Goal: Task Accomplishment & Management: Use online tool/utility

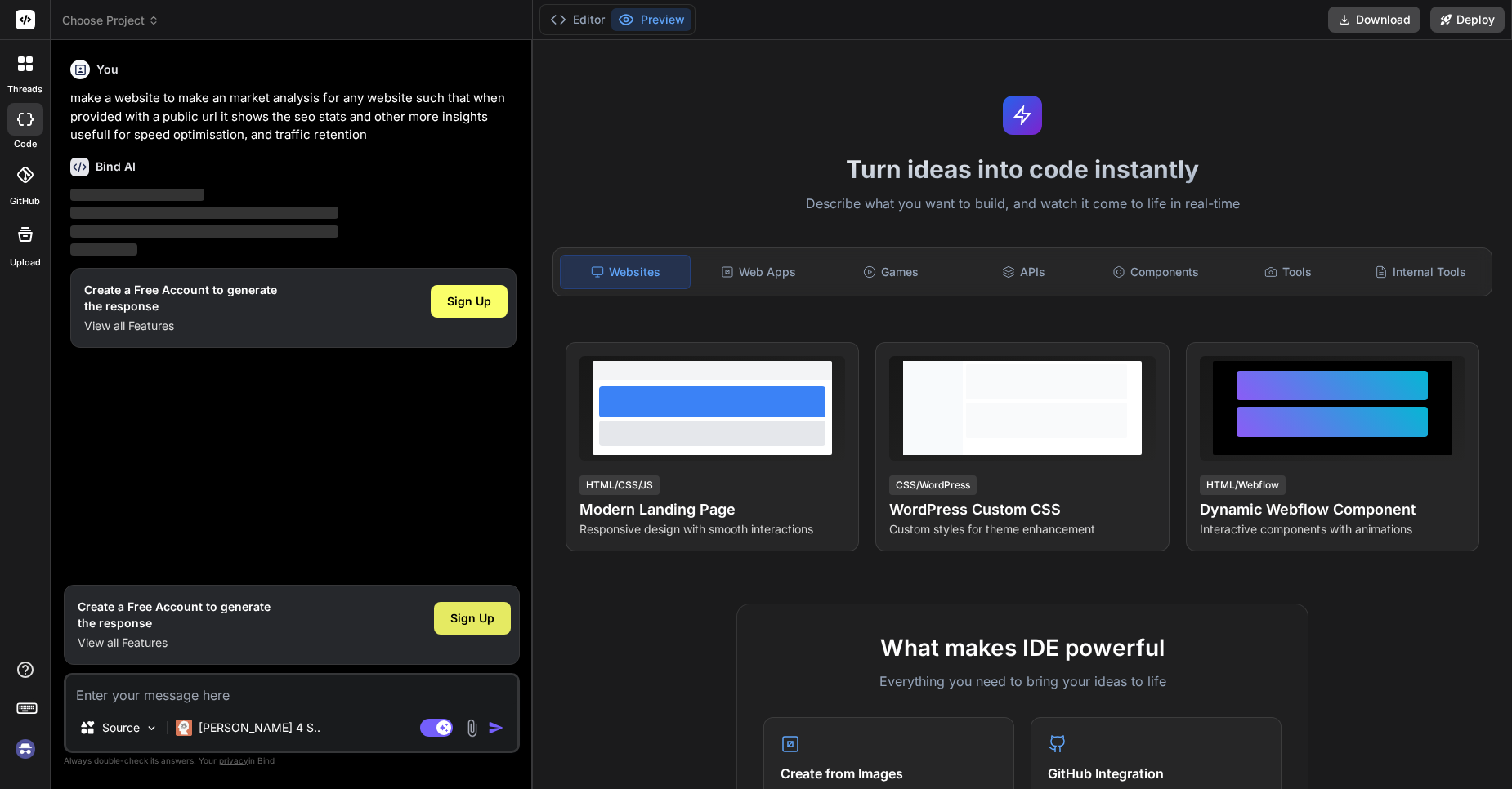
click at [459, 615] on span "Sign Up" at bounding box center [472, 618] width 44 height 16
type textarea "x"
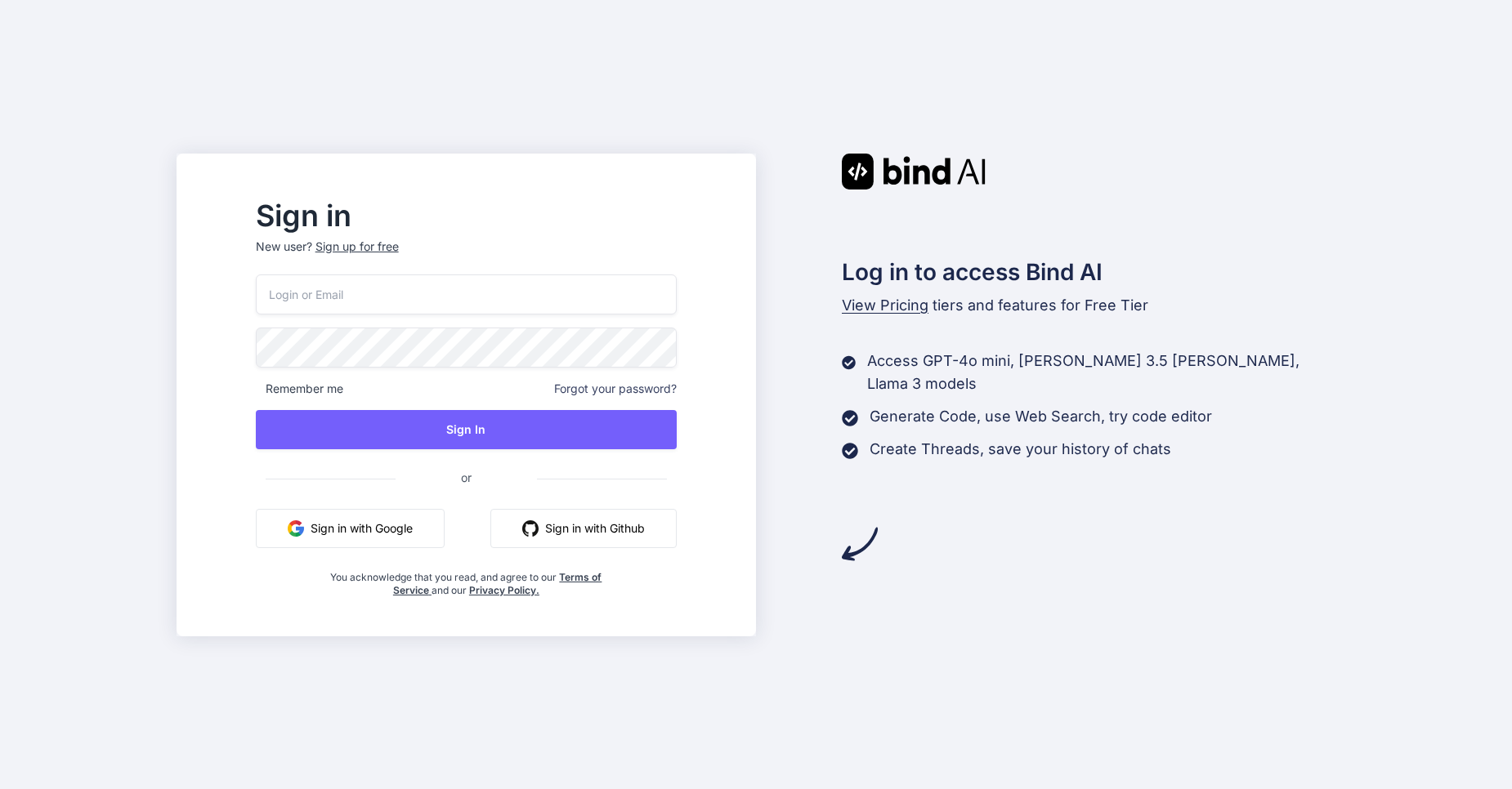
click at [354, 540] on button "Sign in with Google" at bounding box center [351, 528] width 189 height 39
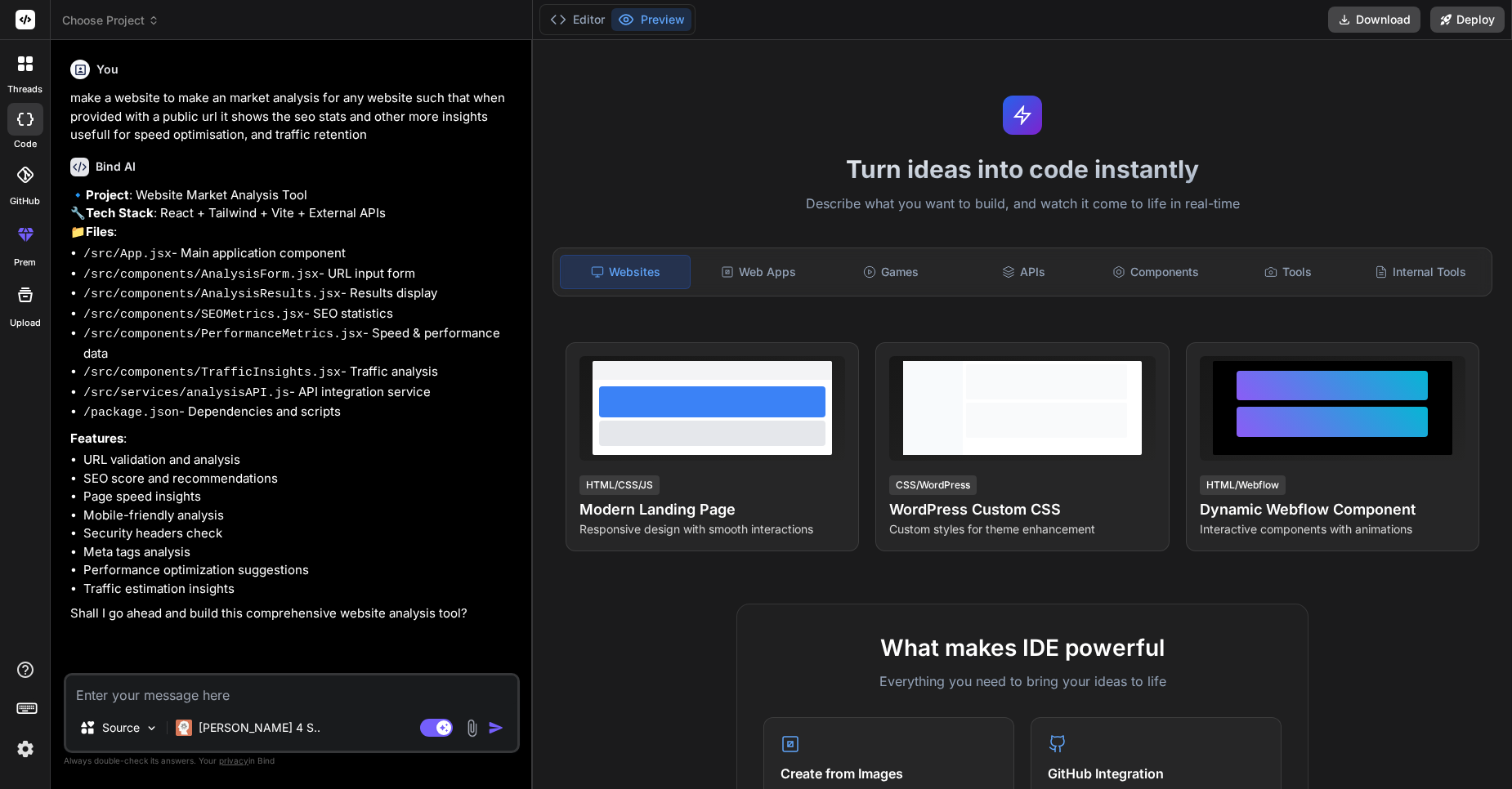
type textarea "x"
click at [292, 695] on textarea at bounding box center [292, 690] width 451 height 29
type textarea "y"
type textarea "x"
type textarea "ye"
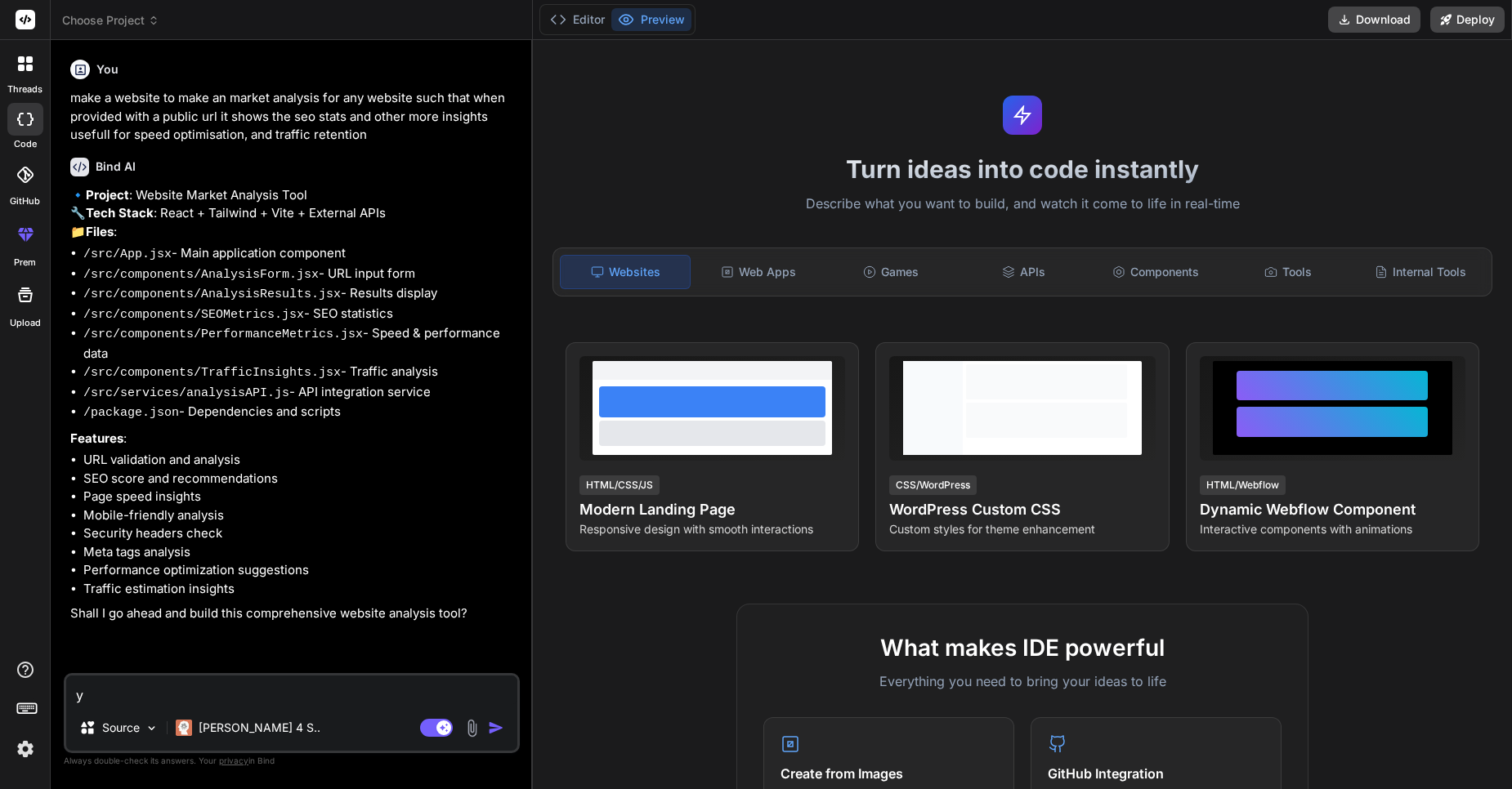
type textarea "x"
type textarea "yes"
type textarea "x"
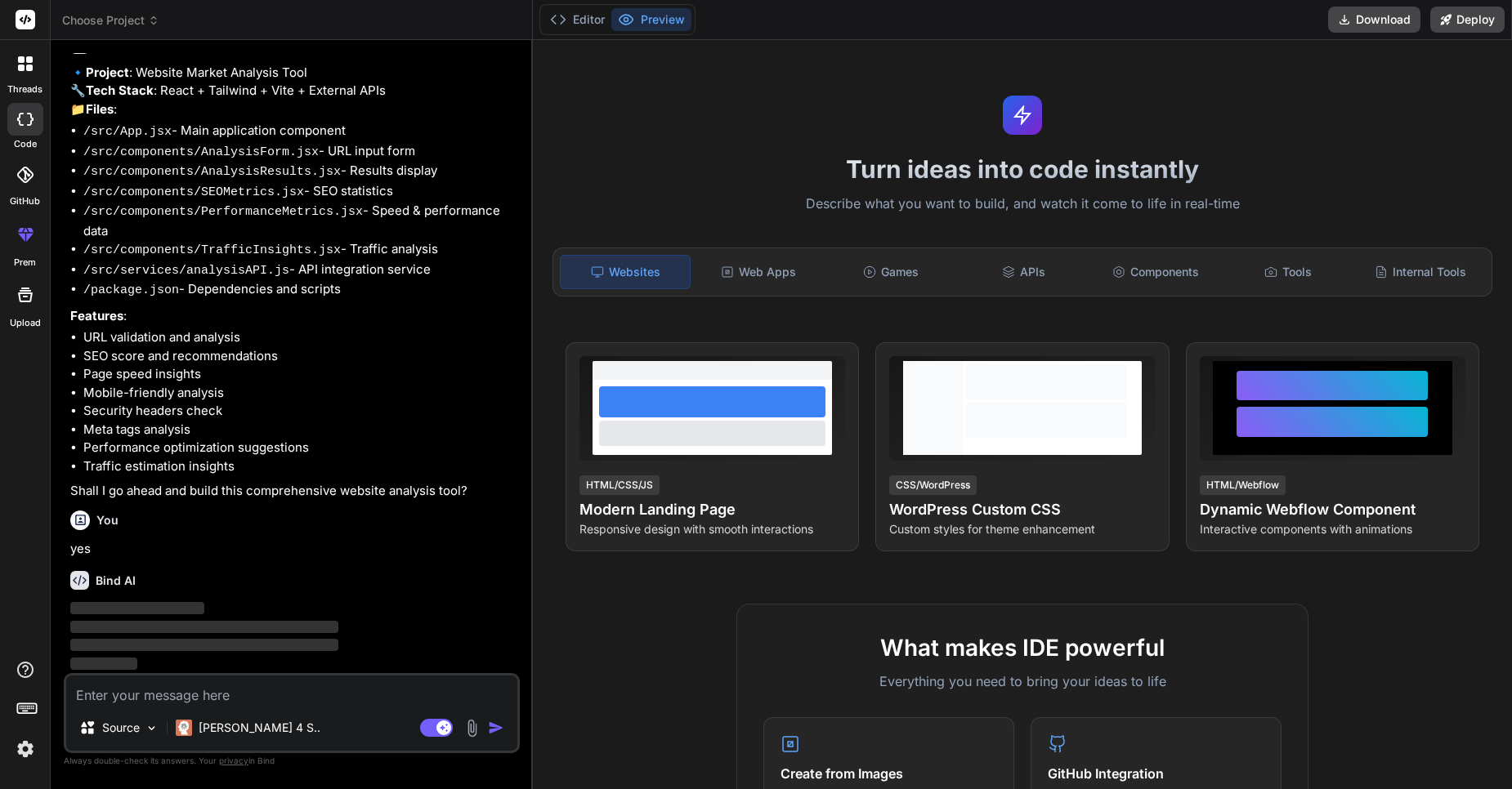
scroll to position [159, 0]
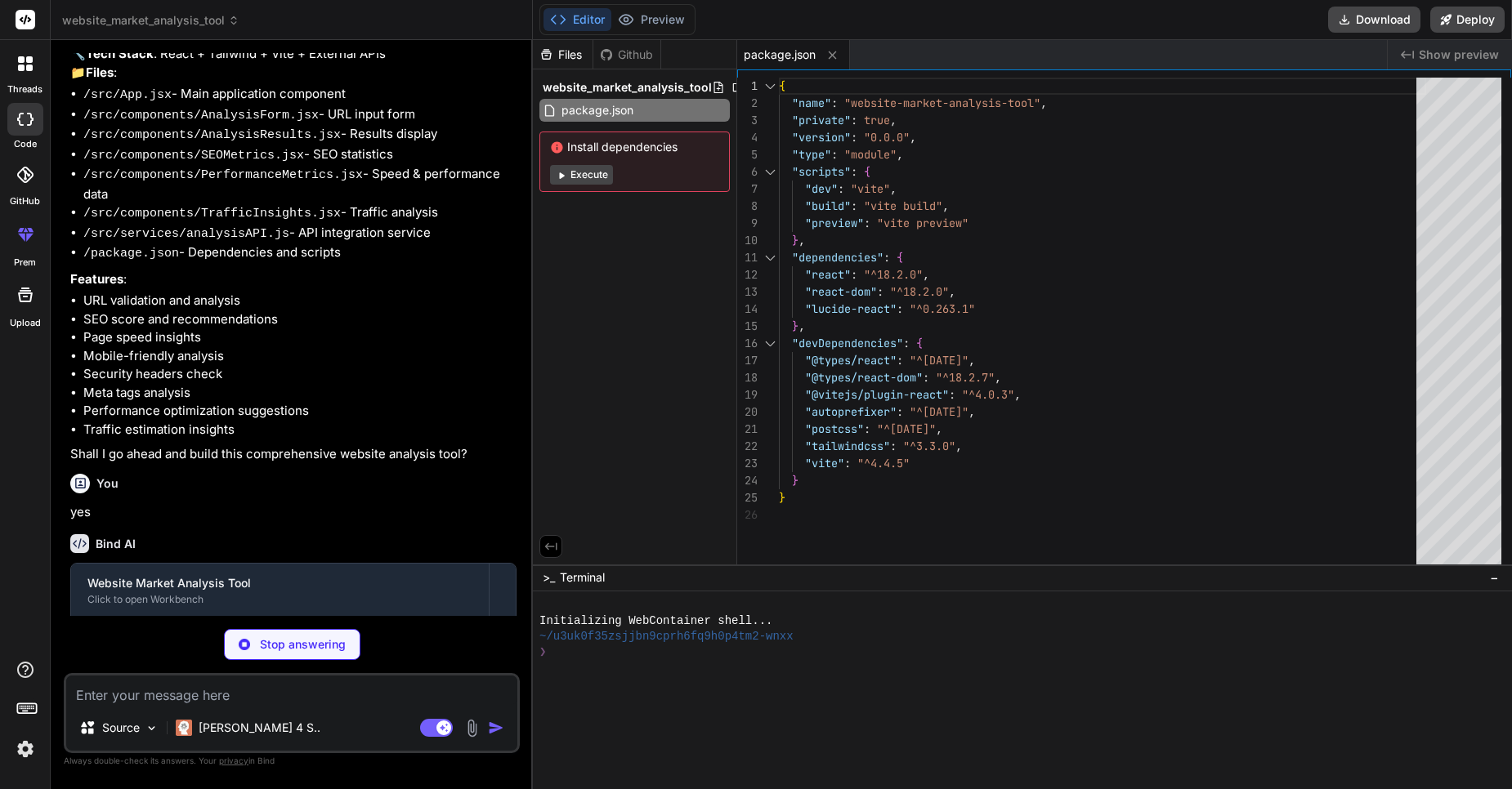
type textarea "x"
type textarea "<script type="module" src="/src/main.jsx"></script> </body> </html>"
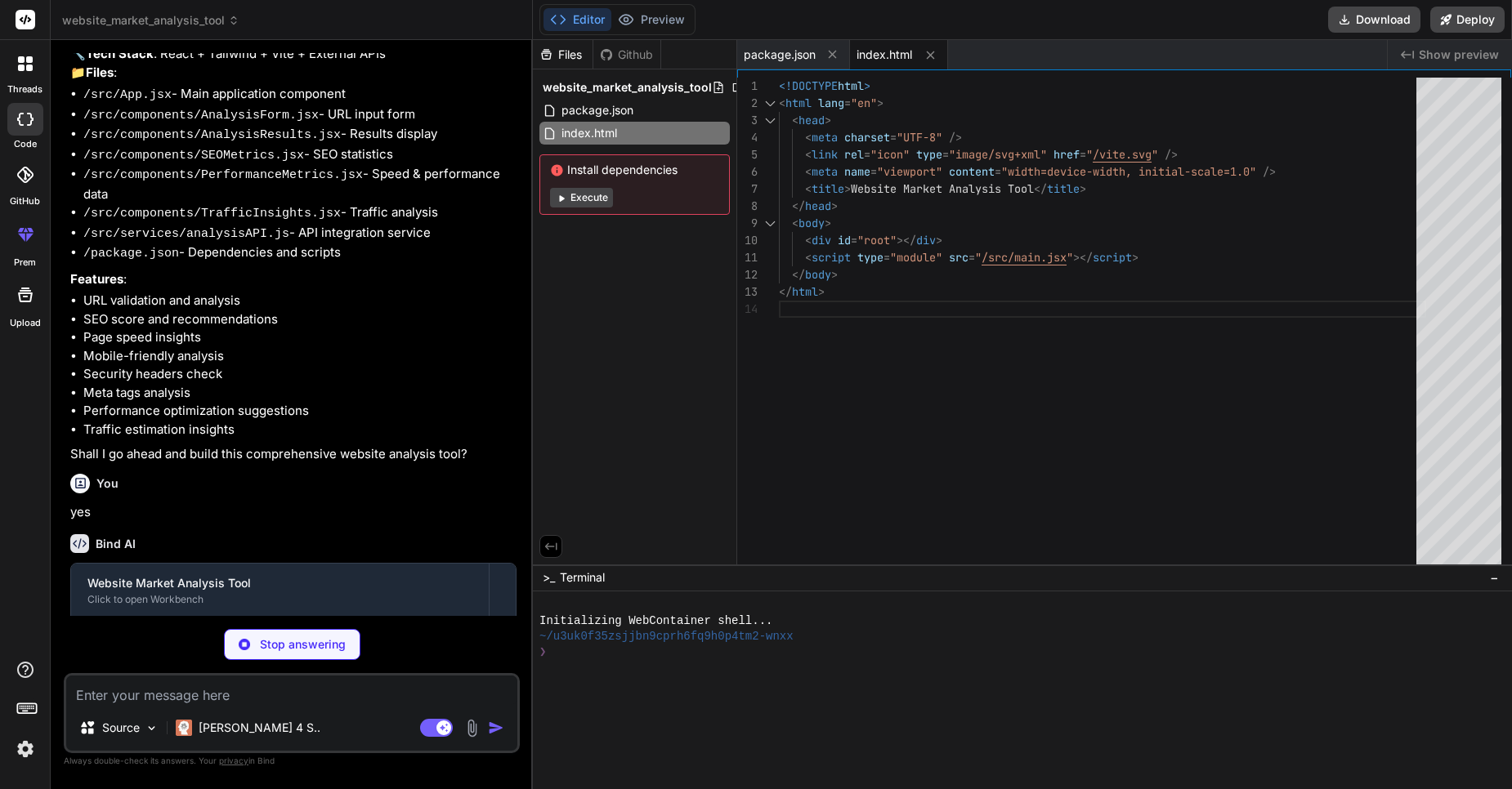
type textarea "x"
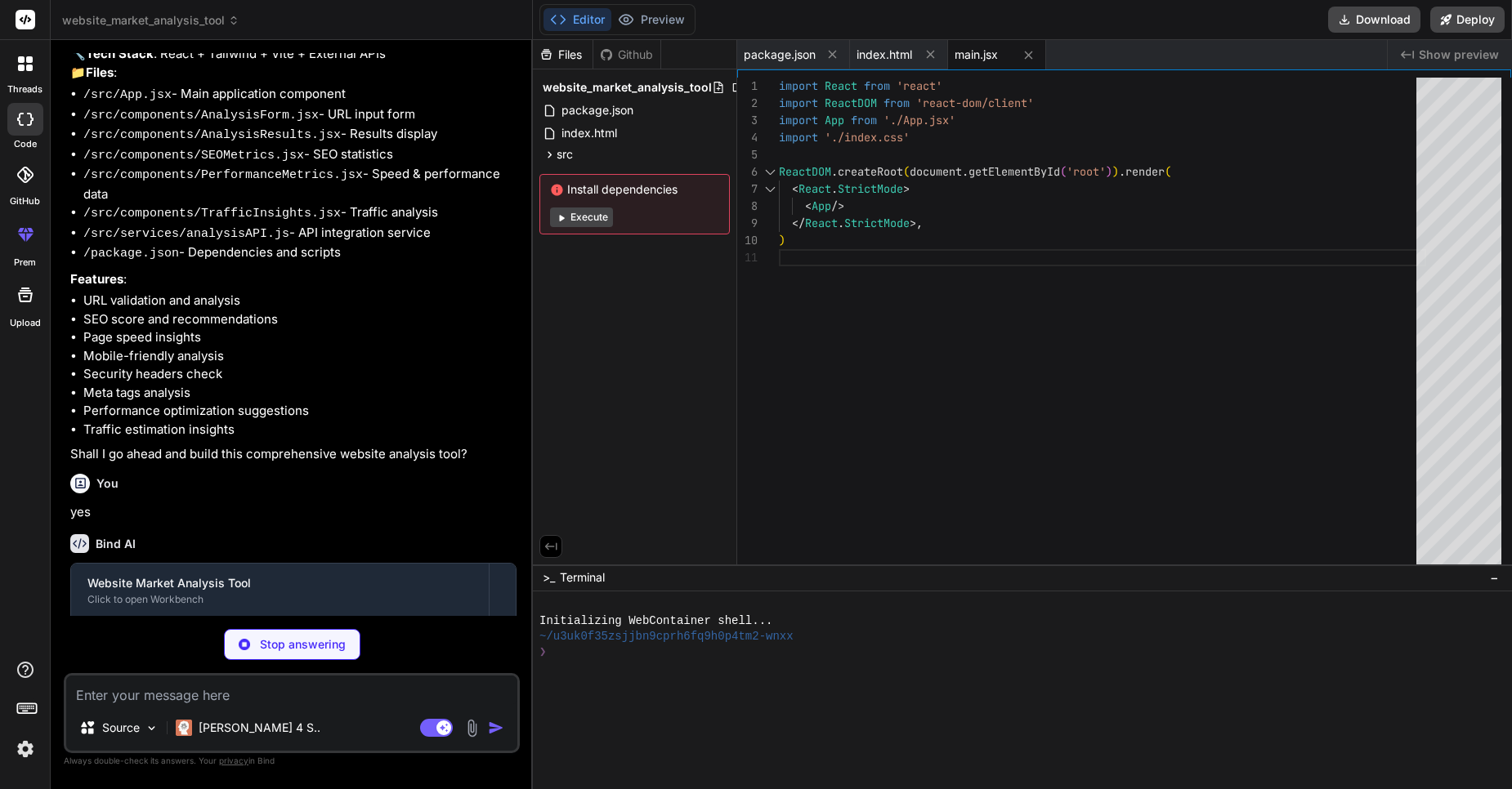
type textarea "x"
type textarea "@tailwind base; @tailwind components; @tailwind utilities; @layer base { html {…"
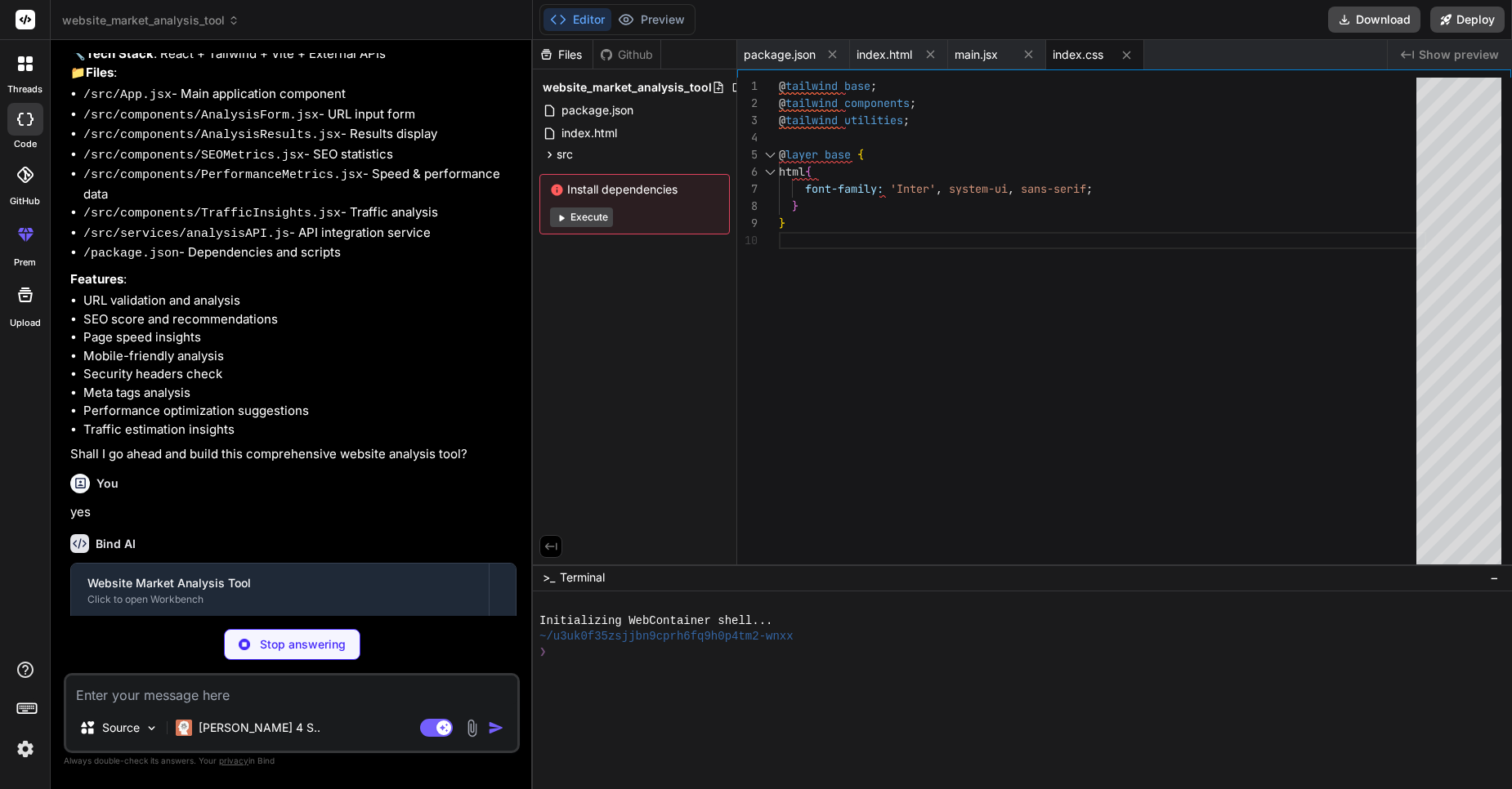
type textarea "x"
type textarea "}"
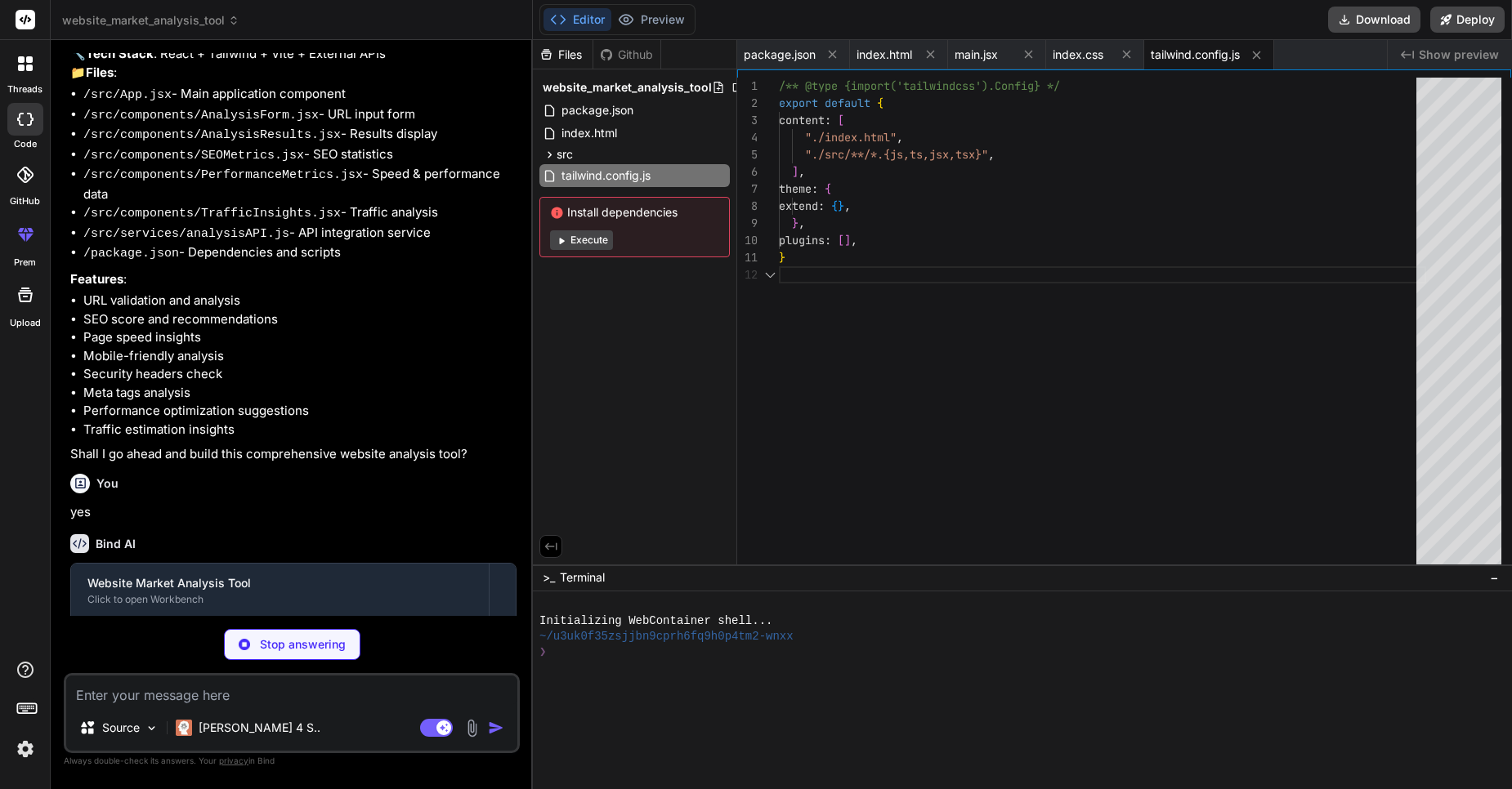
type textarea "x"
type textarea "export default { plugins: { tailwindcss: {}, autoprefixer: {}, }, }"
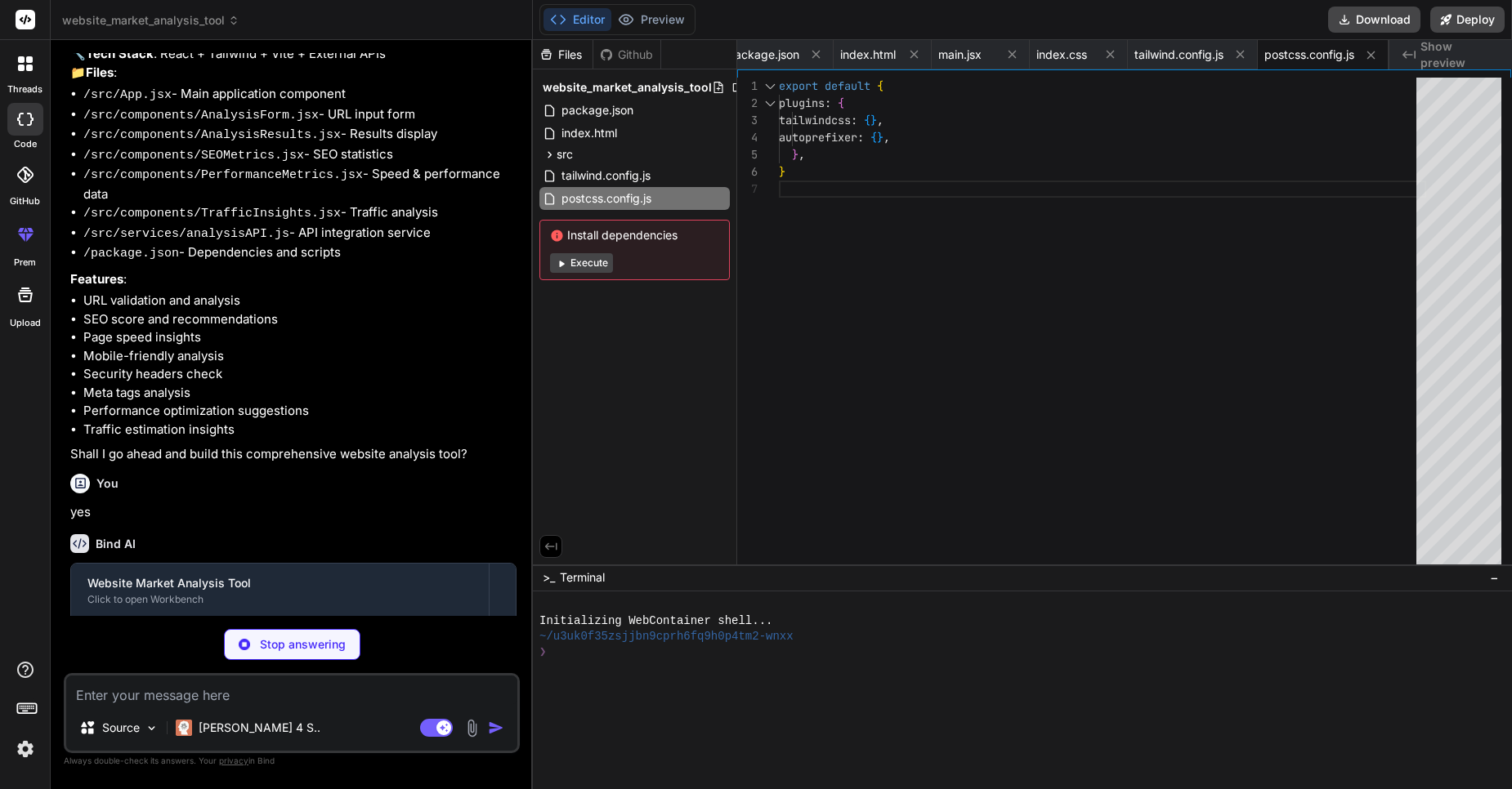
type textarea "x"
type textarea "import { defineConfig } from 'vite' import react from '@vitejs/plugin-react' //…"
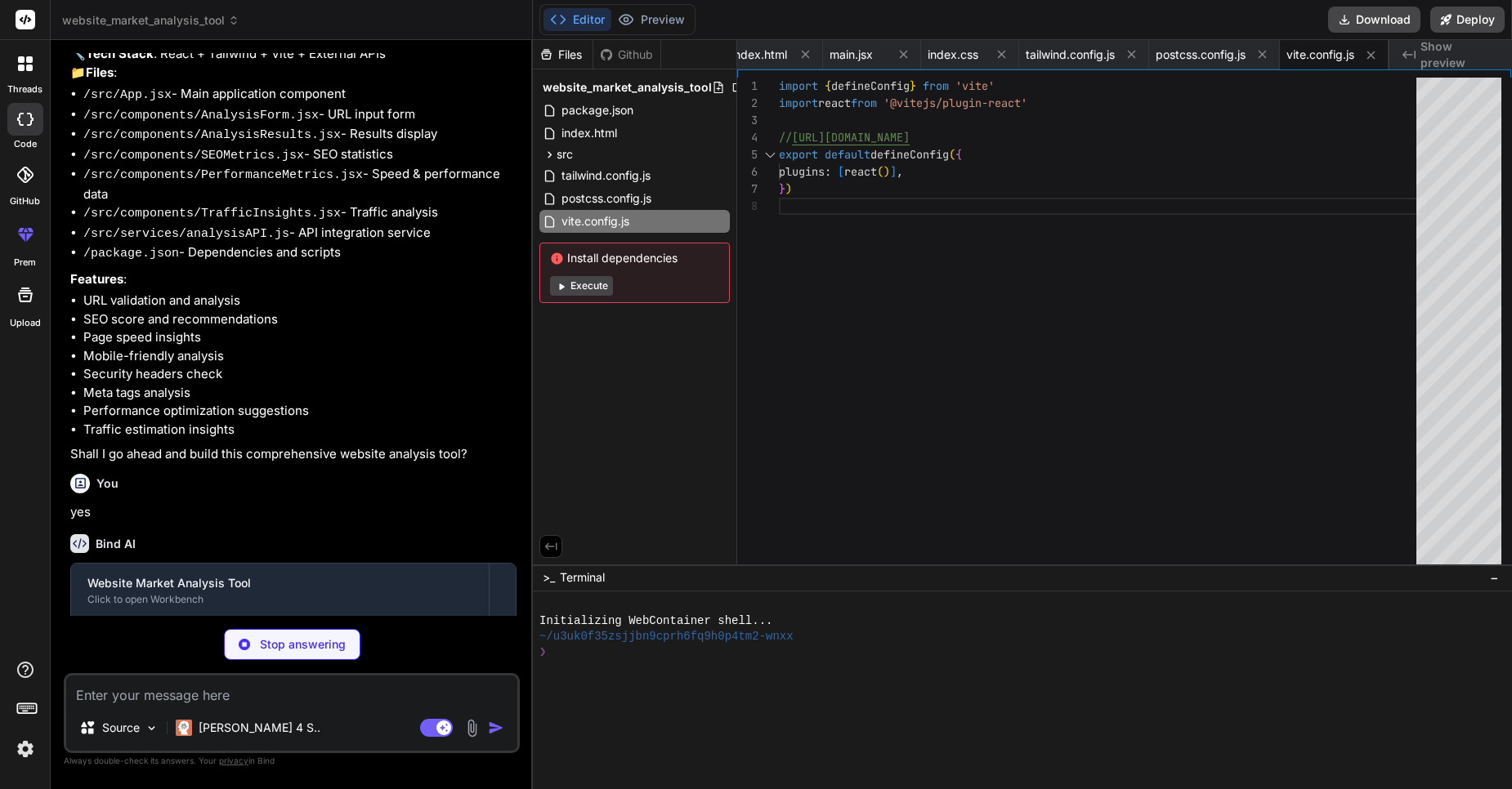
type textarea "x"
type textarea "</div> </div> </footer> </div> ); } export default App;"
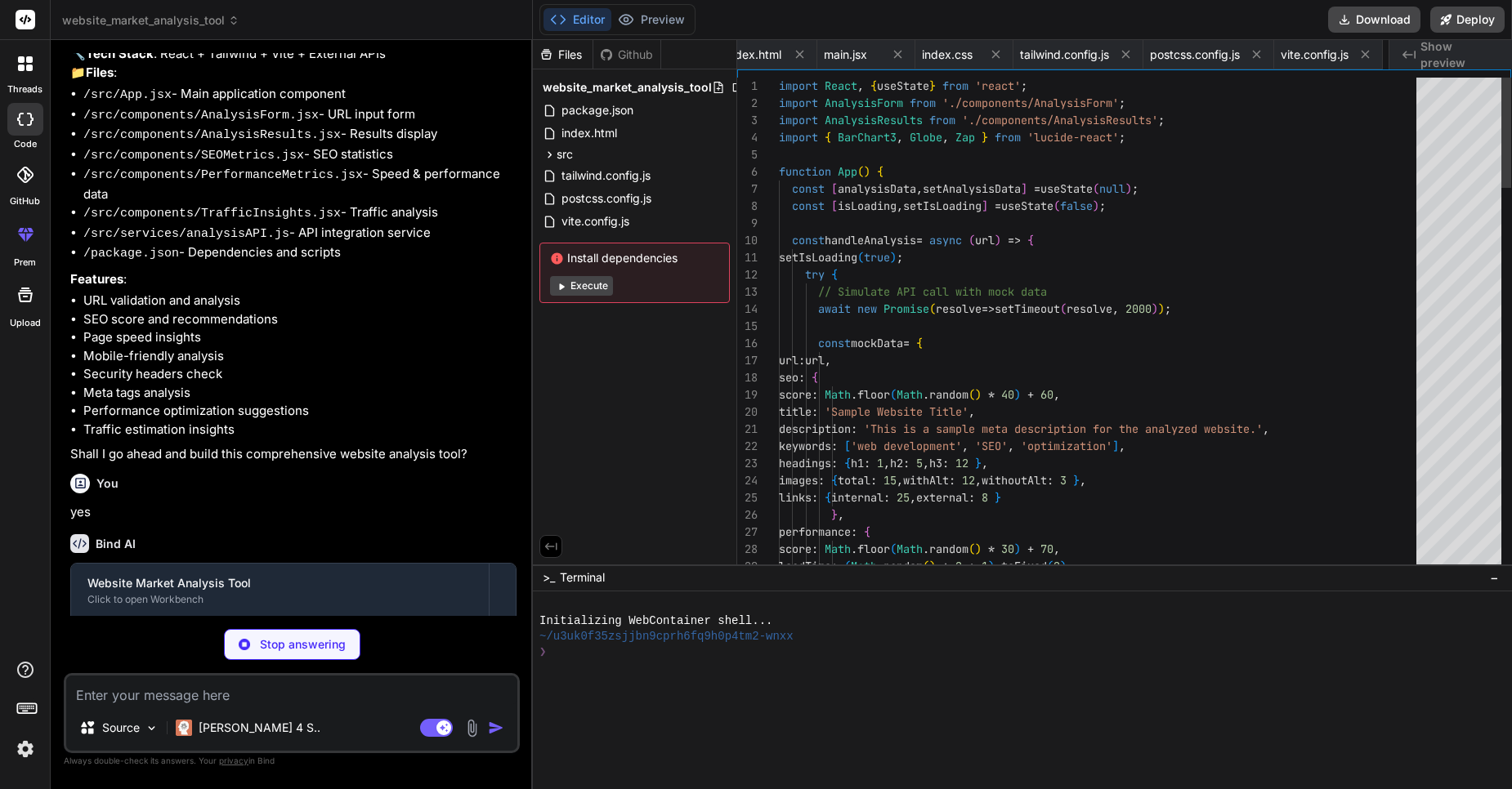
scroll to position [0, 229]
type textarea "x"
type textarea "<p className="text-sm text-purple-700">Visitor analytics and retention</p> </di…"
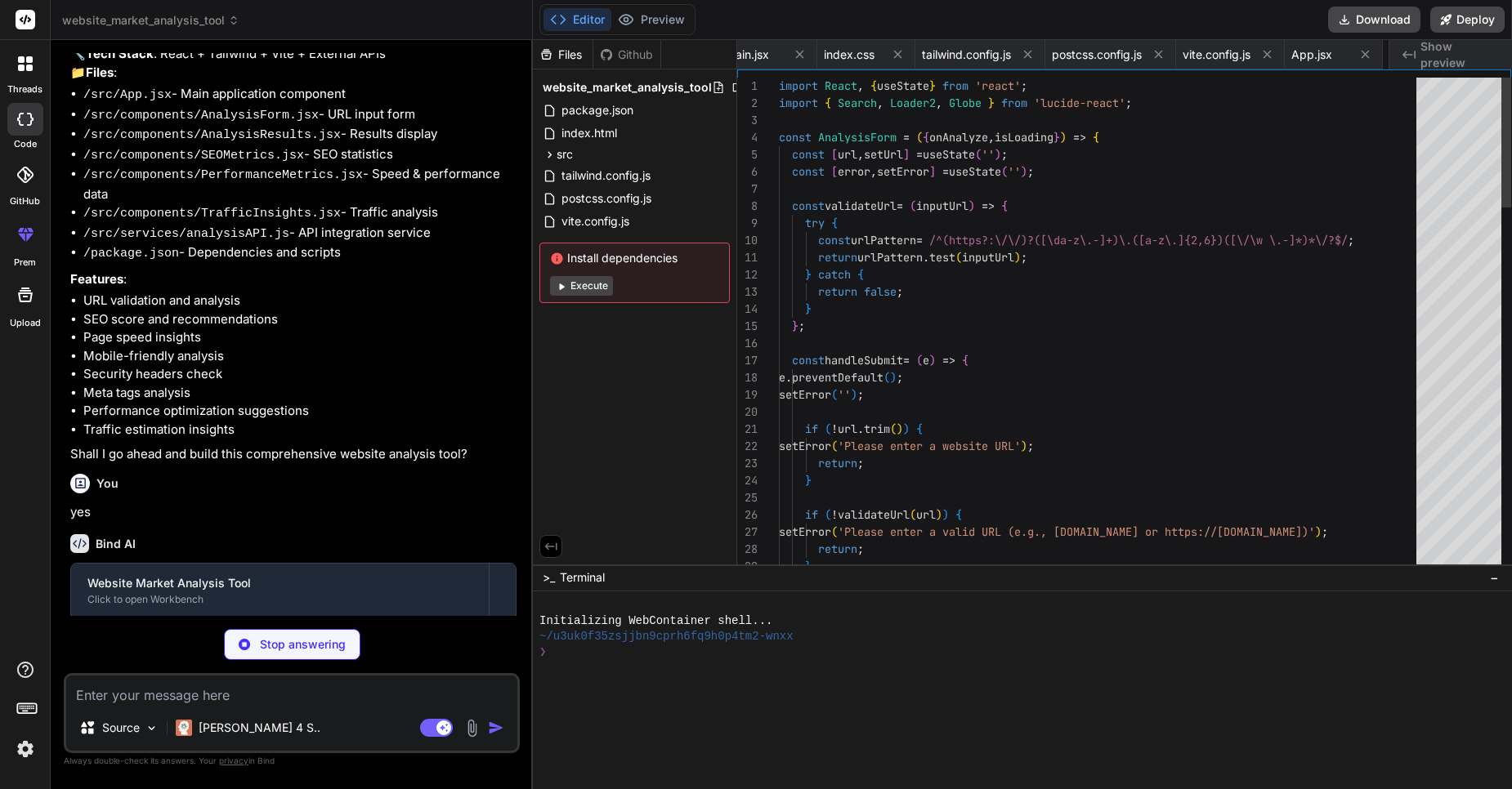
scroll to position [0, 361]
type textarea "x"
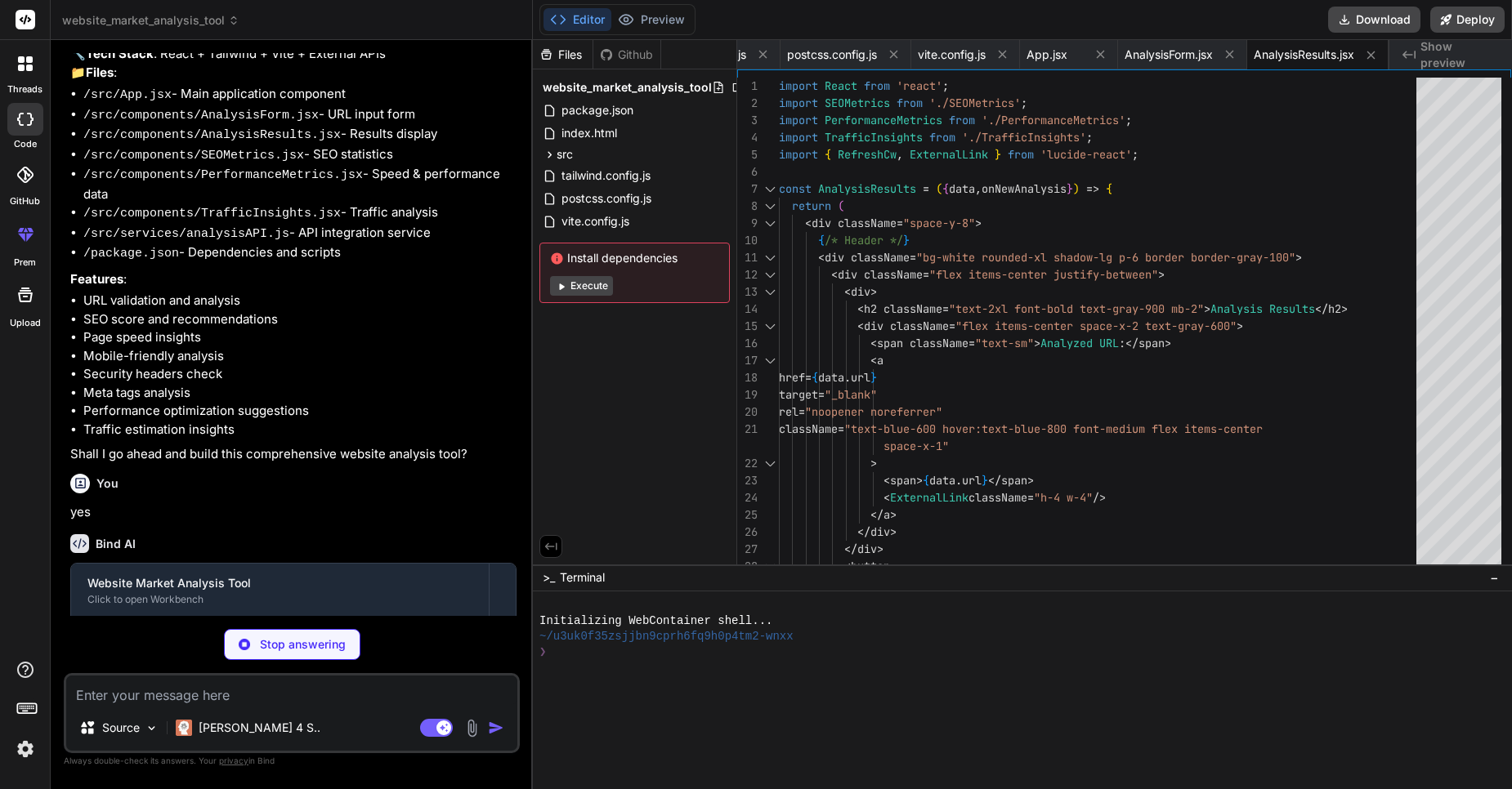
type textarea "x"
type textarea "</div> </div> </div> ); }; export default SEOMetrics;"
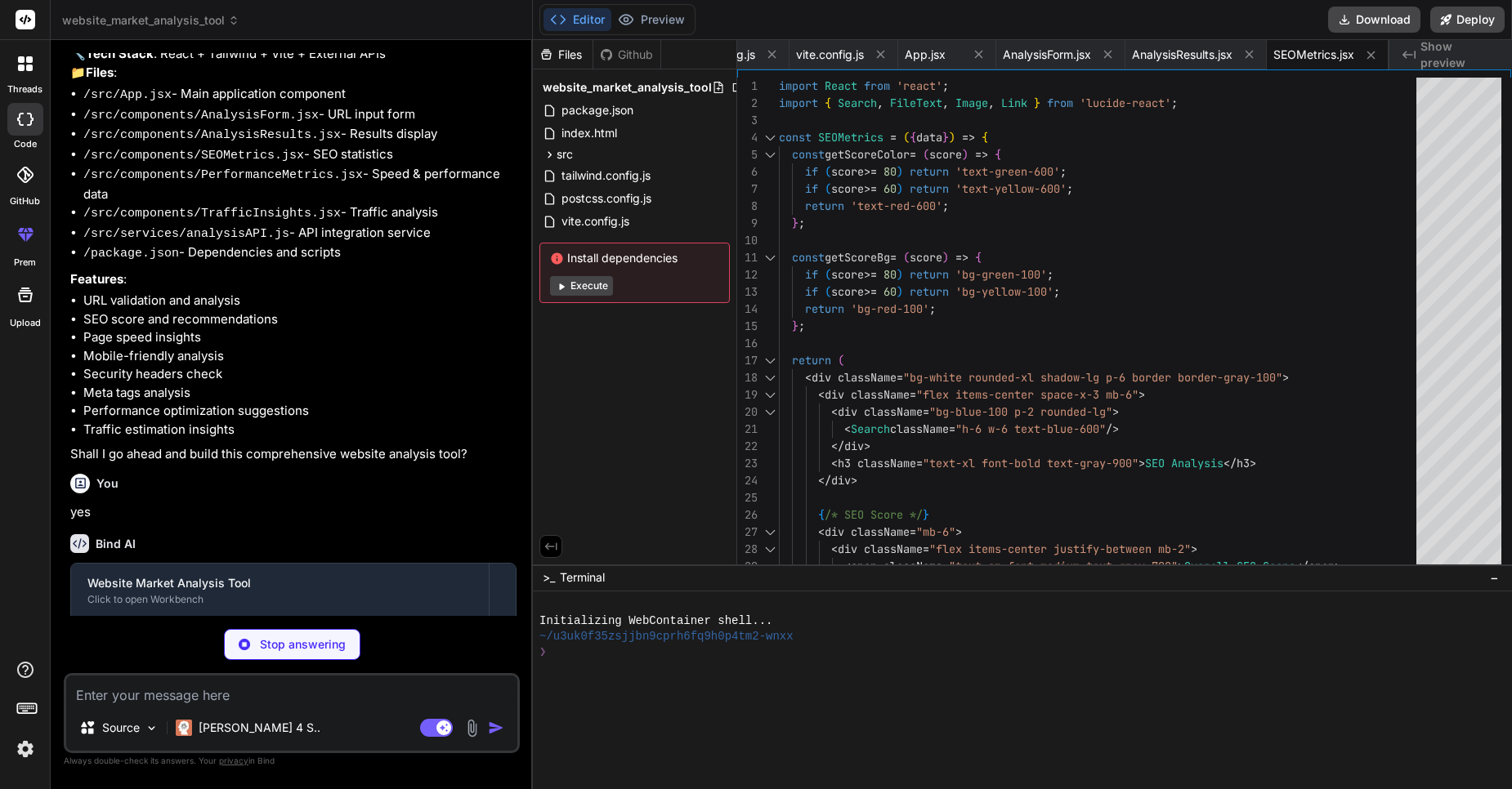
type textarea "x"
type textarea "); }; export default PerformanceMetrics;"
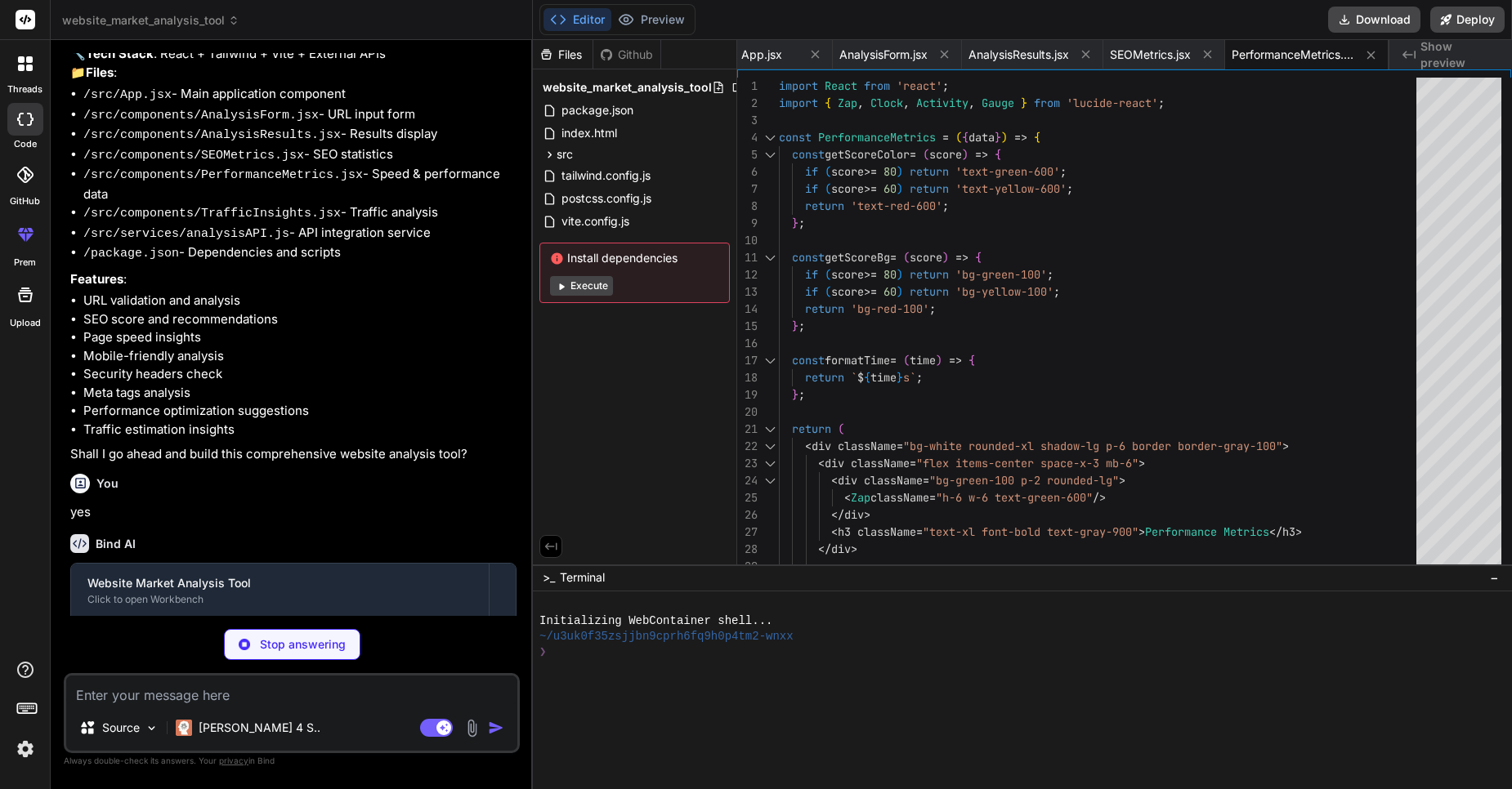
type textarea "x"
type textarea "export default TrafficInsights;"
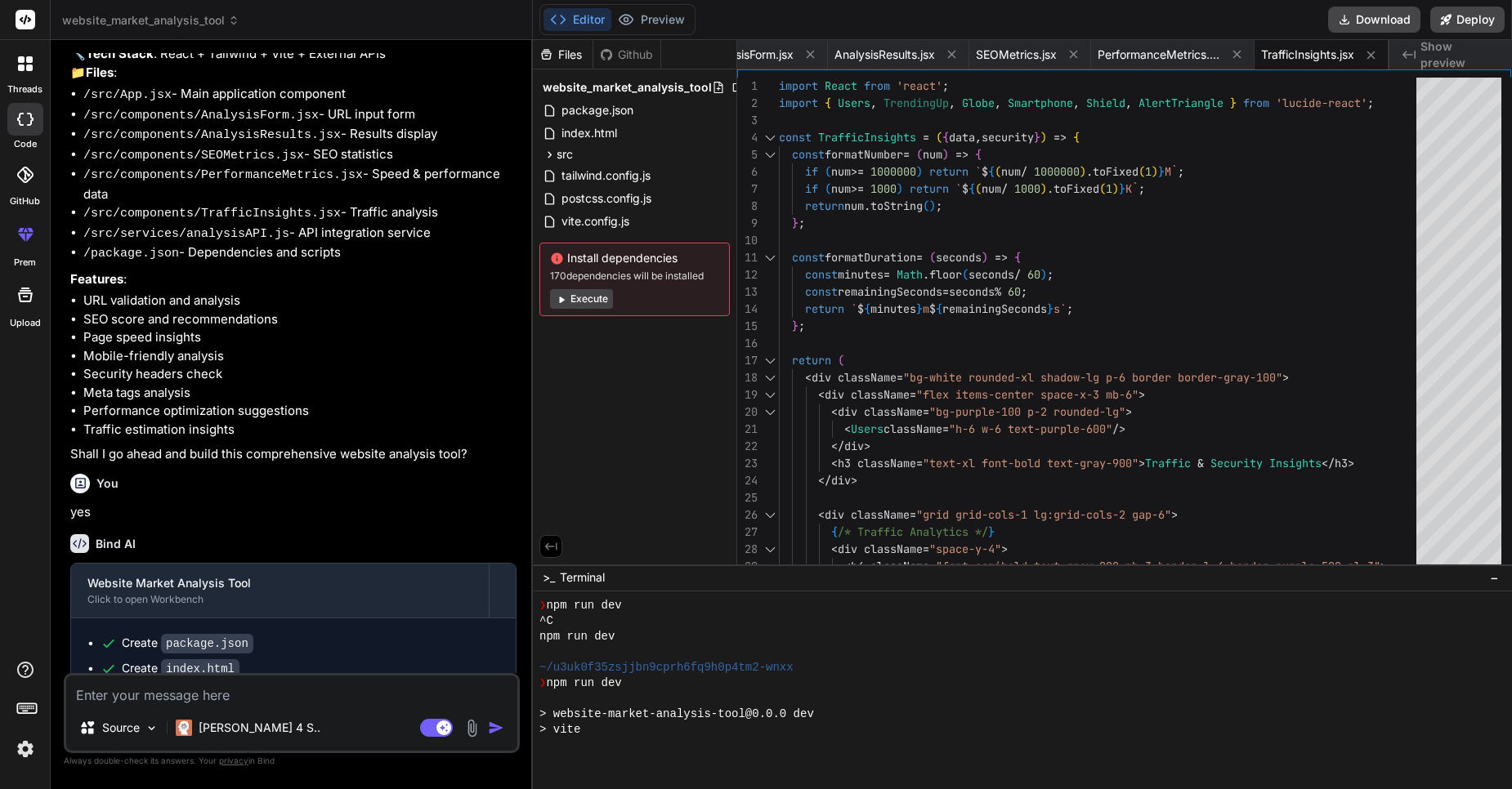
scroll to position [466, 0]
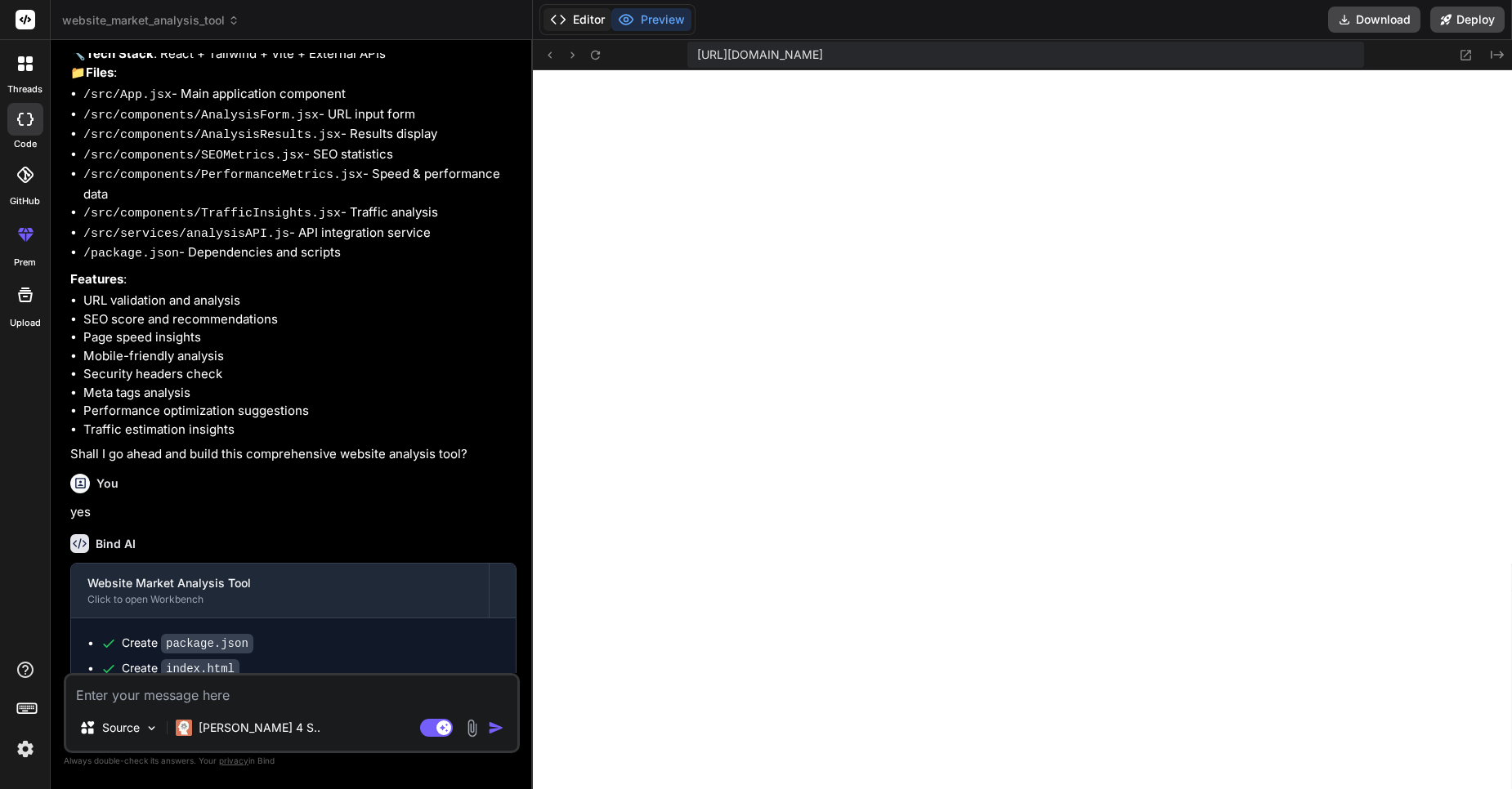
click at [558, 30] on button "Editor" at bounding box center [577, 19] width 68 height 23
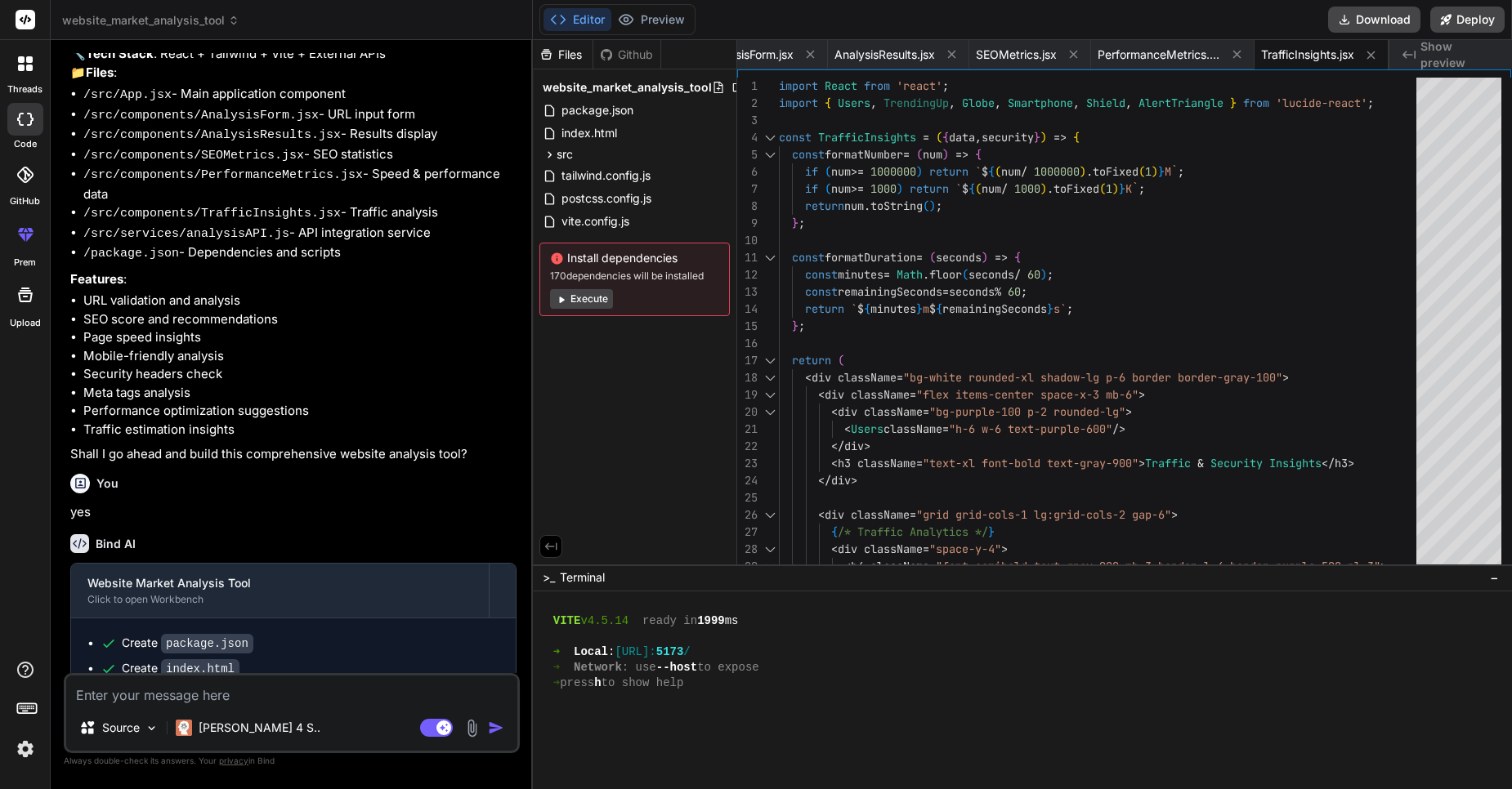
click at [630, 5] on div "Editor Preview" at bounding box center [618, 19] width 156 height 31
click at [640, 21] on button "Preview" at bounding box center [651, 19] width 80 height 23
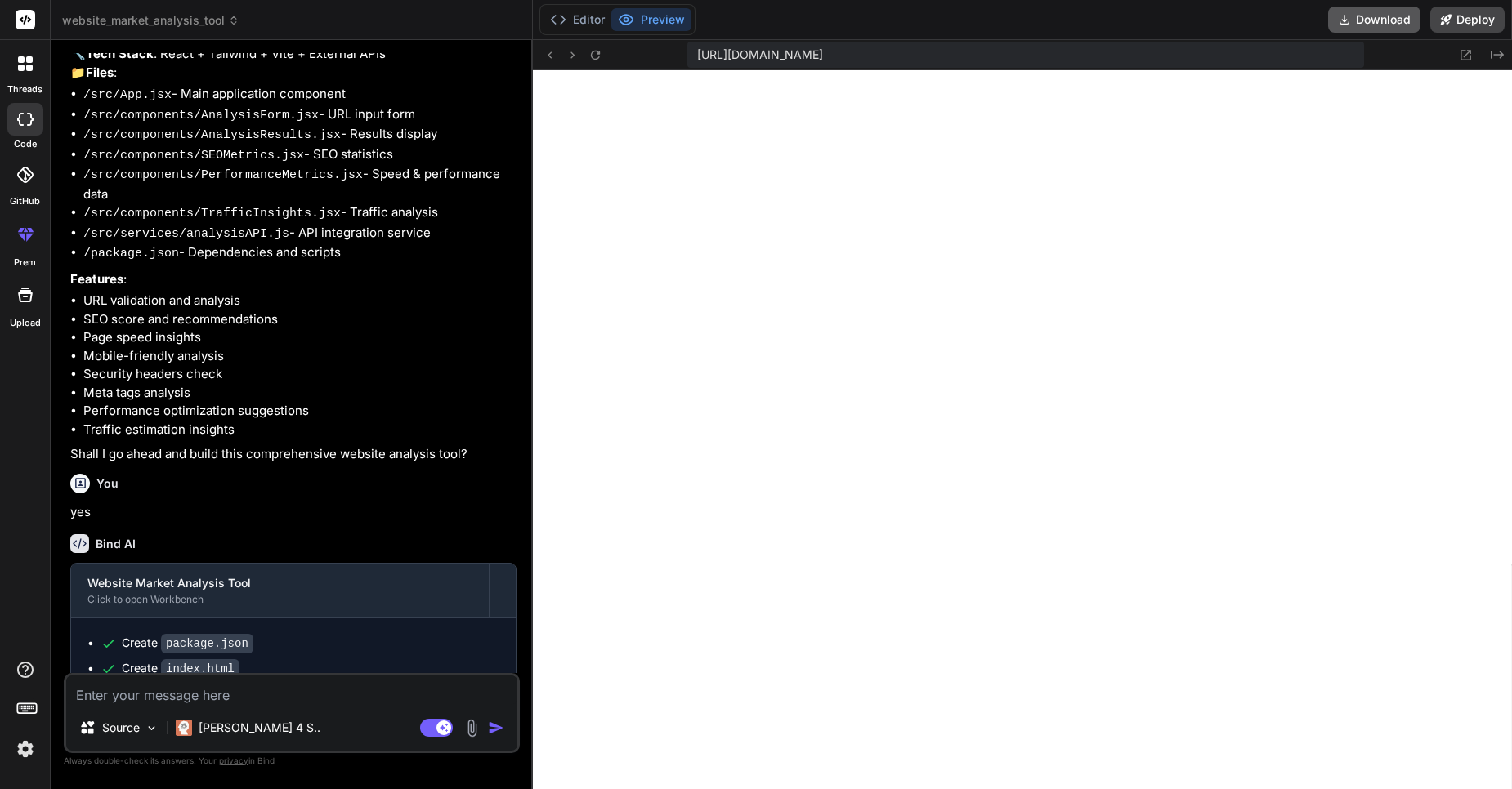
click at [1388, 28] on button "Download" at bounding box center [1374, 19] width 93 height 26
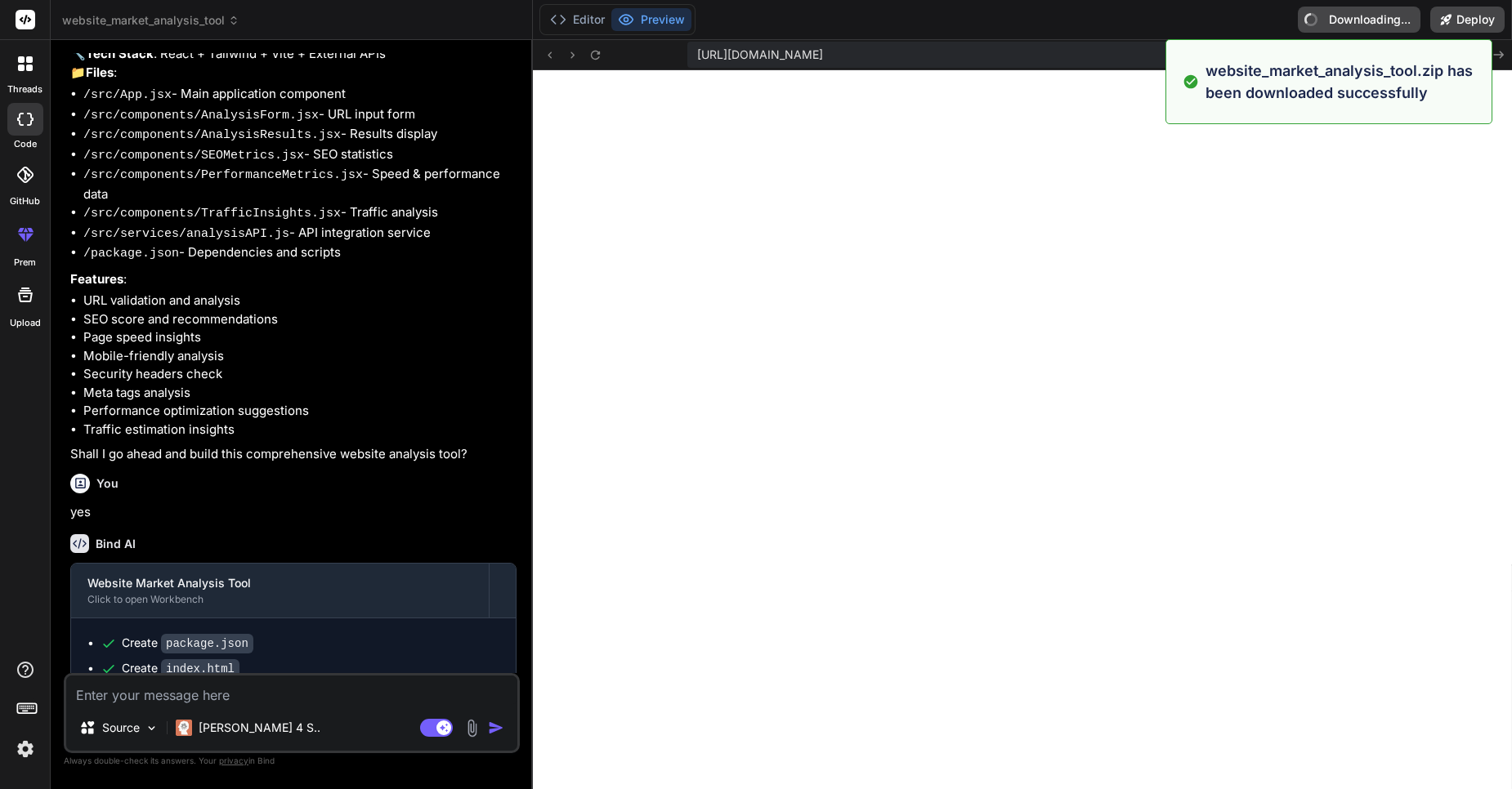
type textarea "x"
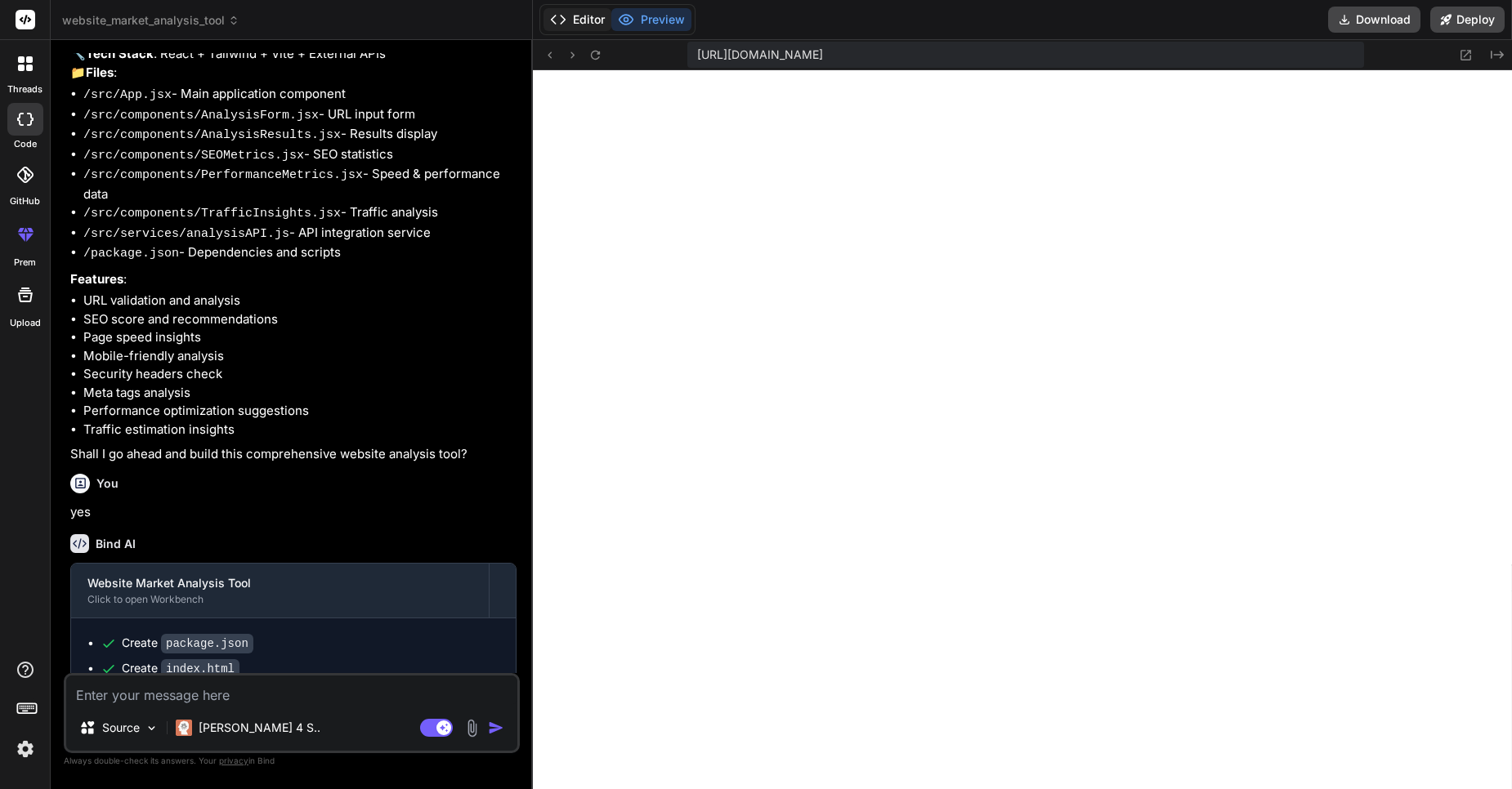
click at [568, 23] on button "Editor" at bounding box center [577, 19] width 68 height 23
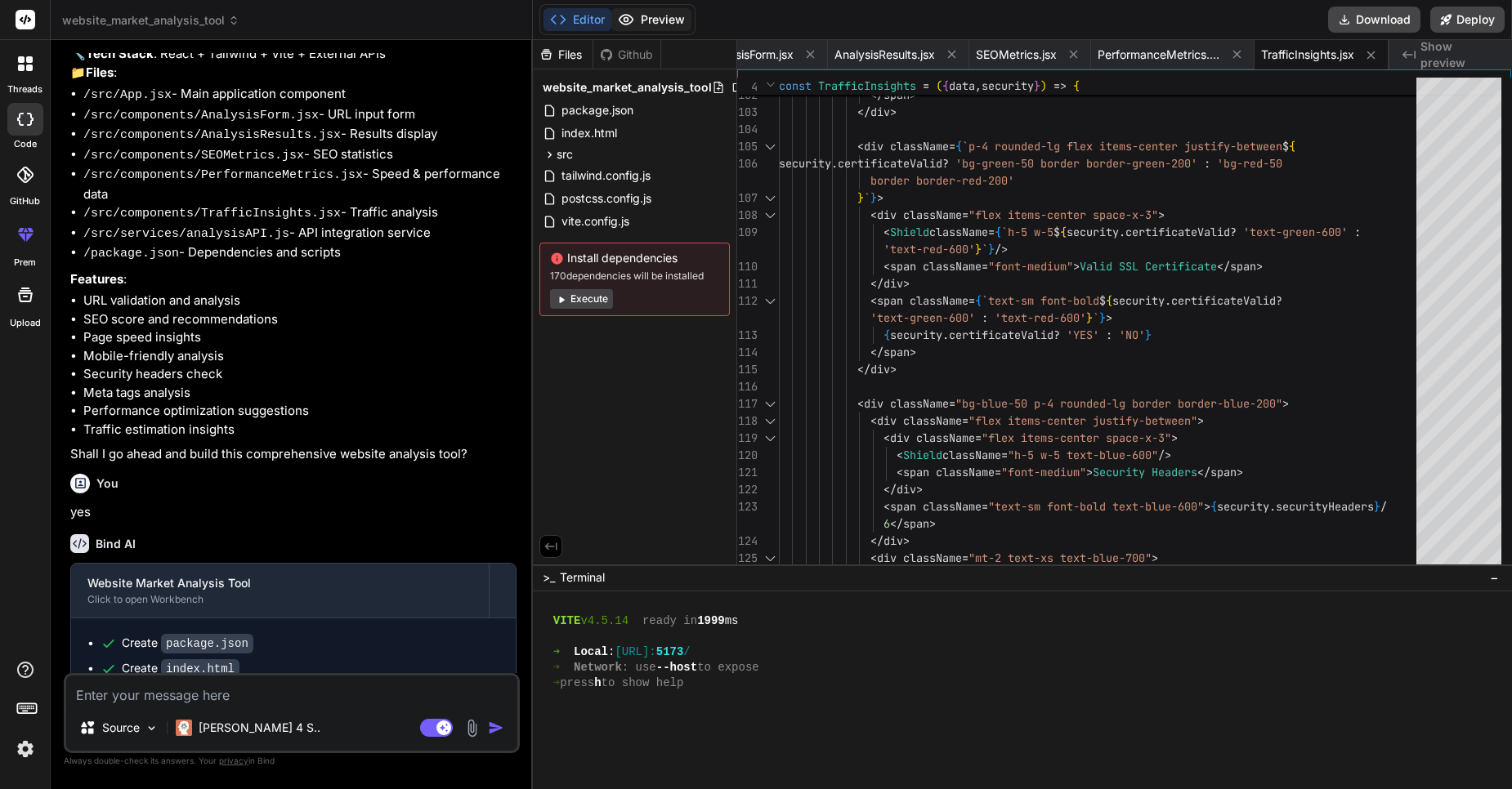
click at [648, 25] on button "Preview" at bounding box center [651, 19] width 80 height 23
